Goal: Task Accomplishment & Management: Use online tool/utility

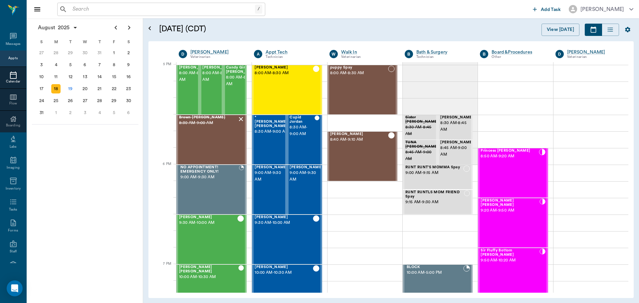
scroll to position [899, 0]
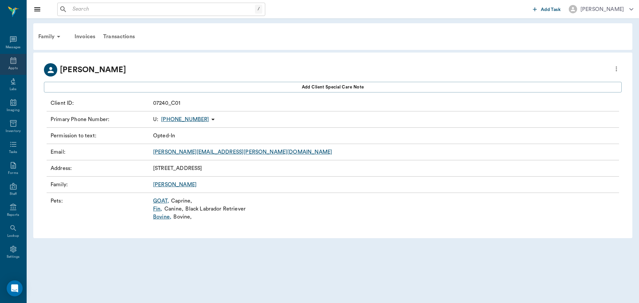
click at [11, 58] on icon at bounding box center [13, 60] width 6 height 7
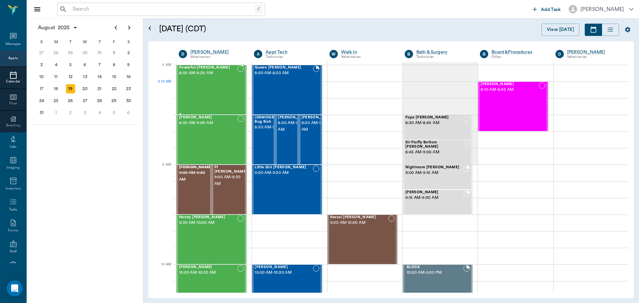
click at [205, 89] on div "Powerful [PERSON_NAME] 8:00 AM - 8:30 AM" at bounding box center [208, 90] width 58 height 49
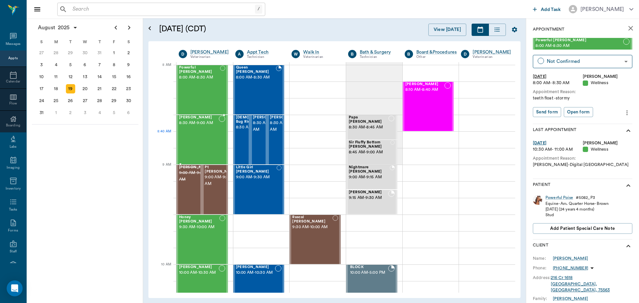
click at [204, 135] on div "[PERSON_NAME] 8:30 AM - 9:00 AM" at bounding box center [199, 139] width 40 height 49
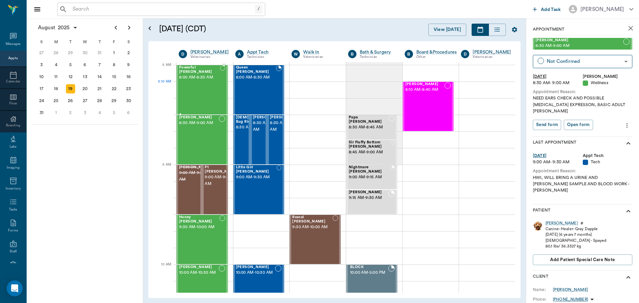
click at [208, 85] on div "Powerful [PERSON_NAME] 8:00 AM - 8:30 AM" at bounding box center [199, 90] width 41 height 49
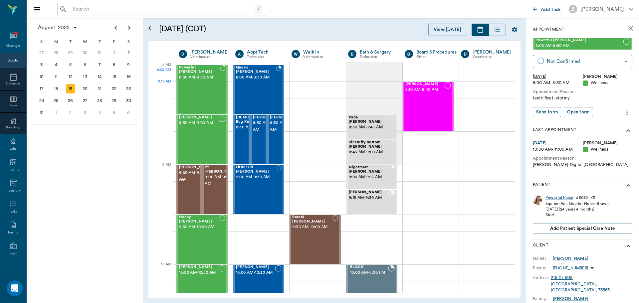
click at [202, 94] on div "Powerful [PERSON_NAME] 8:00 AM - 8:30 AM" at bounding box center [199, 90] width 41 height 49
click at [279, 91] on div at bounding box center [279, 90] width 6 height 49
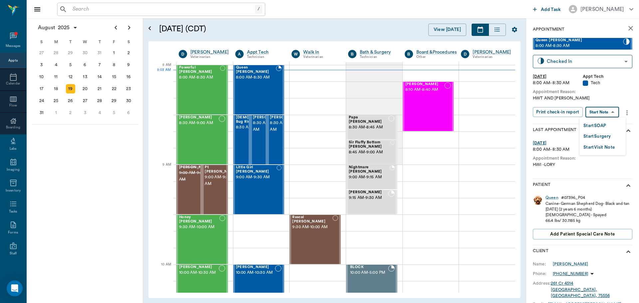
click at [602, 115] on body "/ ​ Add Task [PERSON_NAME] Nectar Messages Appts Calendar Flow Boarding Labs Im…" at bounding box center [319, 151] width 639 height 303
click at [602, 128] on button "Start SOAP" at bounding box center [594, 126] width 23 height 8
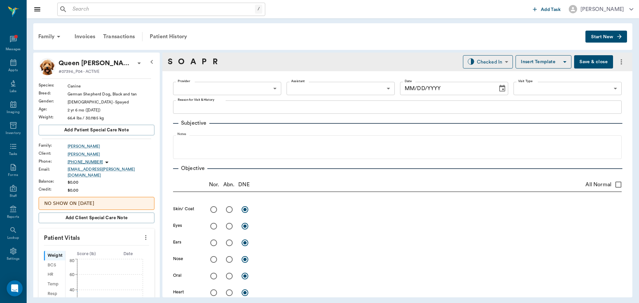
type input "63ec2f075fda476ae8351a4c"
type input "65d2be4f46e3a538d89b8c1a"
type textarea "HWT AND [PERSON_NAME]"
type input "[DATE]"
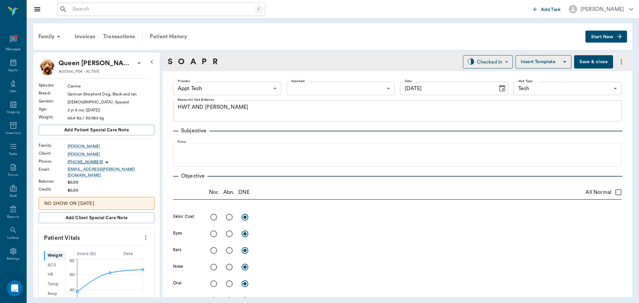
click at [142, 234] on icon "more" at bounding box center [145, 238] width 7 height 8
click at [127, 243] on span "Enter Vitals" at bounding box center [113, 245] width 56 height 7
click at [116, 252] on input "text" at bounding box center [96, 257] width 58 height 13
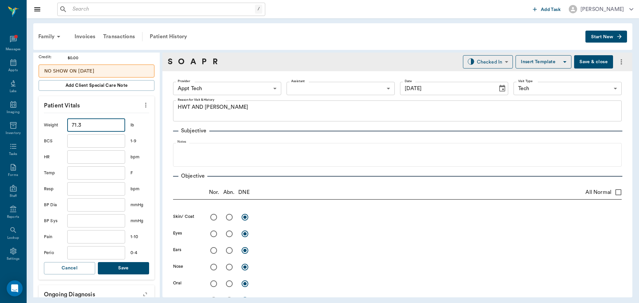
scroll to position [133, 0]
type input "71.3"
click at [125, 262] on button "Save" at bounding box center [123, 268] width 51 height 12
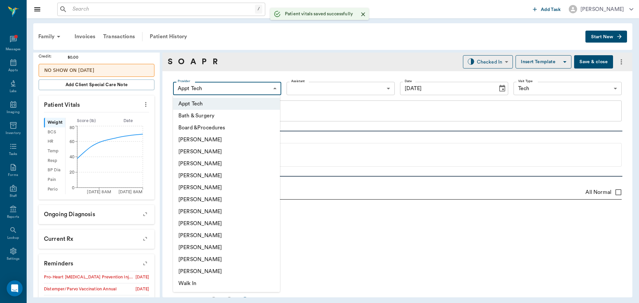
click at [221, 89] on body "/ ​ Add Task [PERSON_NAME] Nectar Messages Appts Labs Imaging Inventory Tasks F…" at bounding box center [319, 151] width 639 height 303
click at [208, 195] on li "[PERSON_NAME]" at bounding box center [226, 200] width 107 height 12
type input "682b670d8bdc6f7f8feef3db"
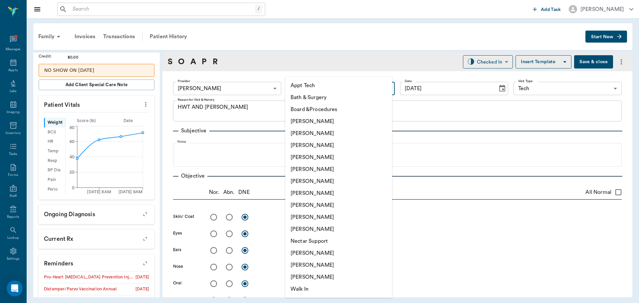
click at [304, 93] on body "/ ​ Add Task [PERSON_NAME] Nectar Messages Appts Labs Imaging Inventory Tasks F…" at bounding box center [319, 151] width 639 height 303
click at [306, 89] on li "Appt Tech" at bounding box center [338, 86] width 107 height 12
type input "63ec2f075fda476ae8351a4c"
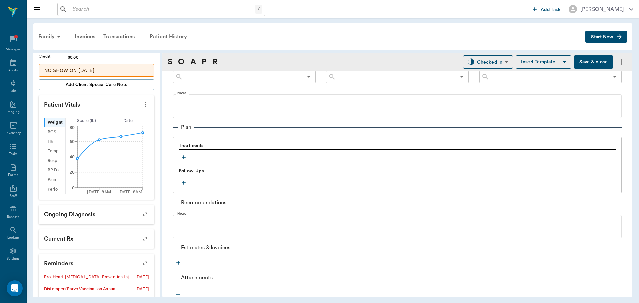
scroll to position [396, 0]
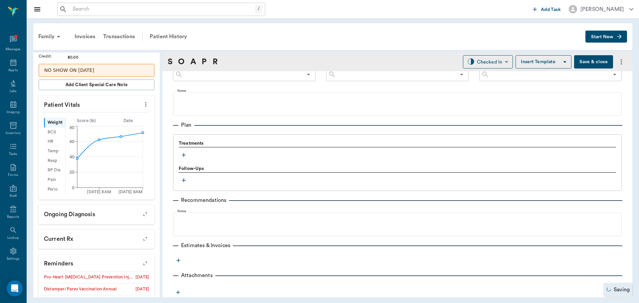
click at [182, 155] on icon "button" at bounding box center [183, 155] width 7 height 7
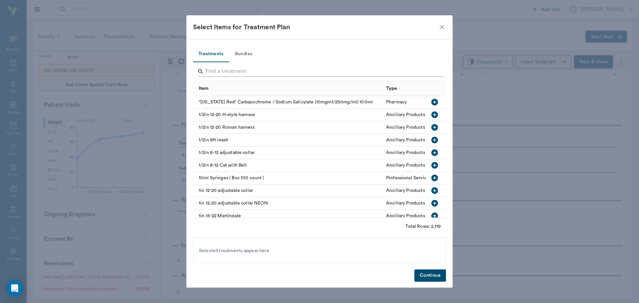
click at [229, 69] on input "Search" at bounding box center [319, 71] width 229 height 11
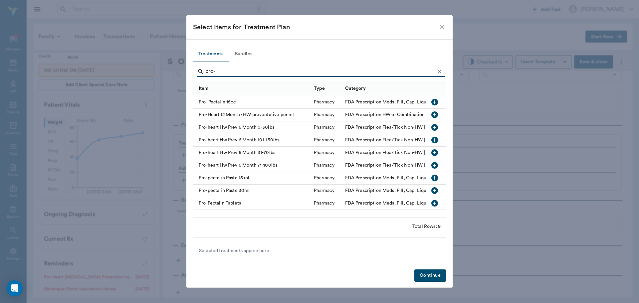
type input "pro-"
click at [437, 167] on icon "button" at bounding box center [434, 165] width 7 height 7
click at [438, 69] on icon "Clear" at bounding box center [439, 71] width 7 height 7
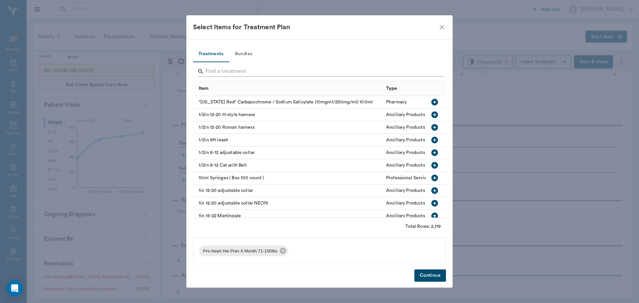
click at [433, 71] on input "Search" at bounding box center [319, 71] width 229 height 11
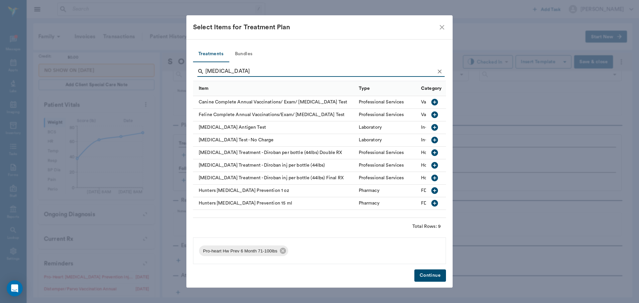
type input "[MEDICAL_DATA]"
click at [435, 125] on icon "button" at bounding box center [434, 127] width 7 height 7
click at [439, 75] on button "Clear" at bounding box center [440, 72] width 10 height 10
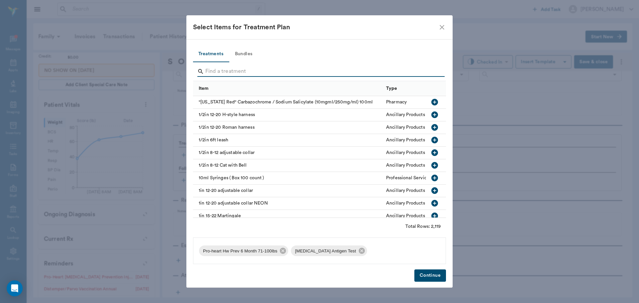
click at [432, 74] on input "Search" at bounding box center [319, 71] width 229 height 11
click at [251, 53] on button "Bundles" at bounding box center [244, 54] width 30 height 16
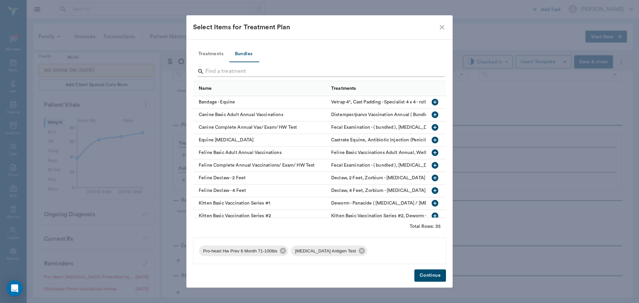
click at [249, 71] on input "Search" at bounding box center [319, 71] width 229 height 11
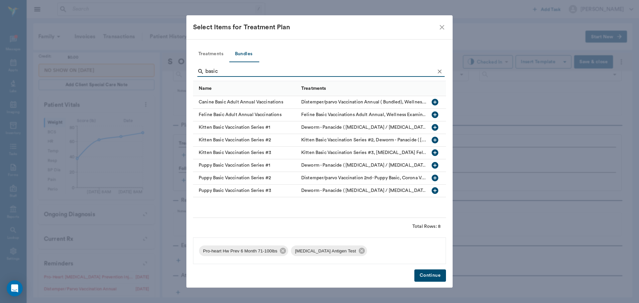
type input "basic"
click at [434, 102] on icon "button" at bounding box center [435, 102] width 8 height 8
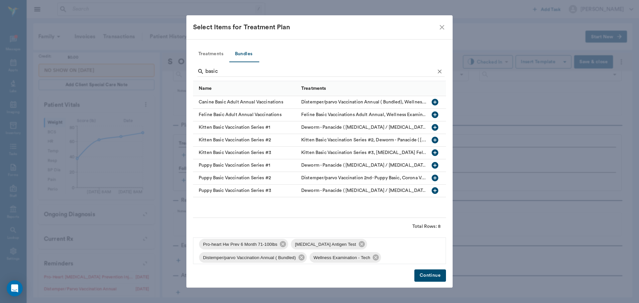
scroll to position [0, 0]
click at [435, 276] on button "Continue" at bounding box center [430, 276] width 32 height 12
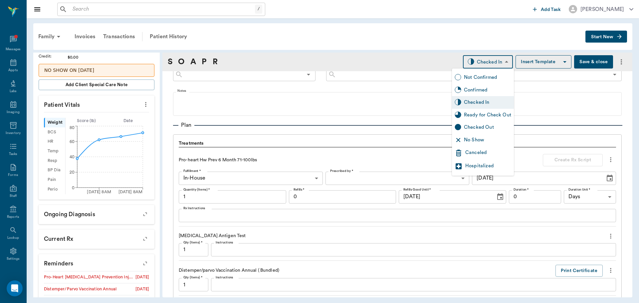
click at [479, 57] on body "/ ​ Add Task [PERSON_NAME] Nectar Messages Appts Labs Imaging Inventory Tasks F…" at bounding box center [319, 151] width 639 height 303
click at [490, 117] on div "Ready for Check Out" at bounding box center [487, 114] width 47 height 7
type input "READY_TO_CHECKOUT"
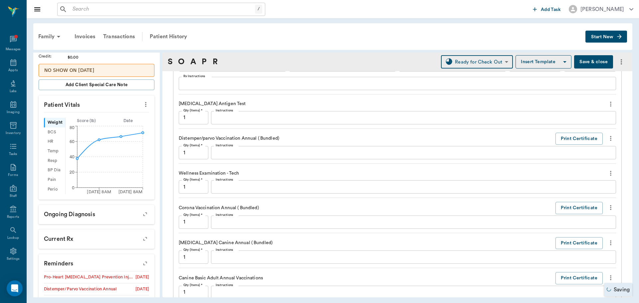
scroll to position [529, 0]
click at [279, 121] on div "x Instructions" at bounding box center [413, 116] width 405 height 13
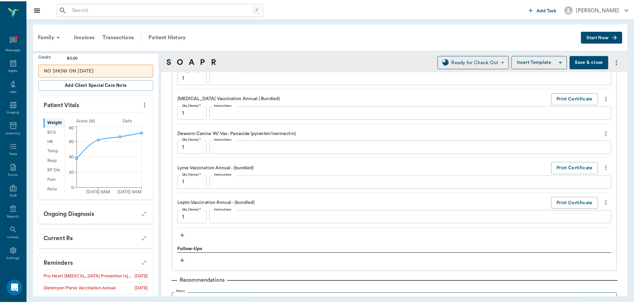
scroll to position [829, 0]
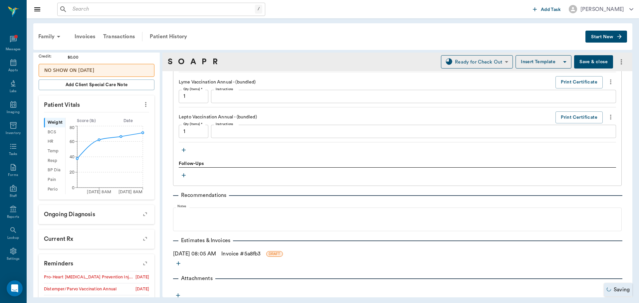
type textarea "Negative"
click at [241, 253] on link "Invoice # 5a8fb3" at bounding box center [240, 254] width 39 height 8
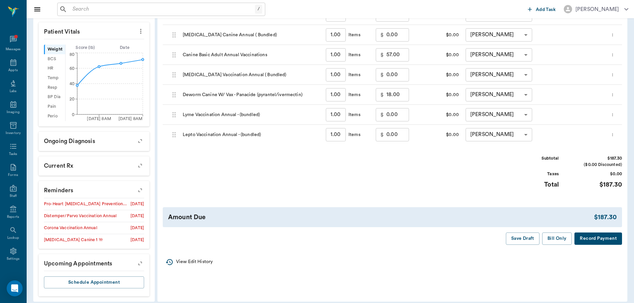
scroll to position [209, 0]
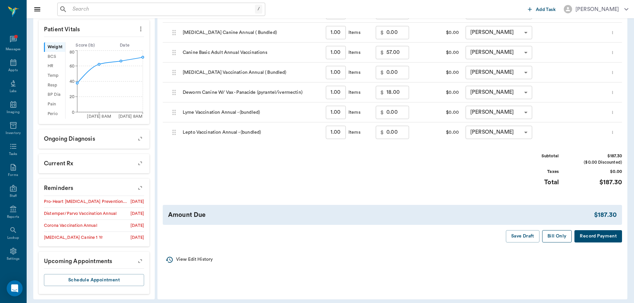
click at [559, 238] on button "Bill Only" at bounding box center [557, 236] width 30 height 12
